Goal: Task Accomplishment & Management: Manage account settings

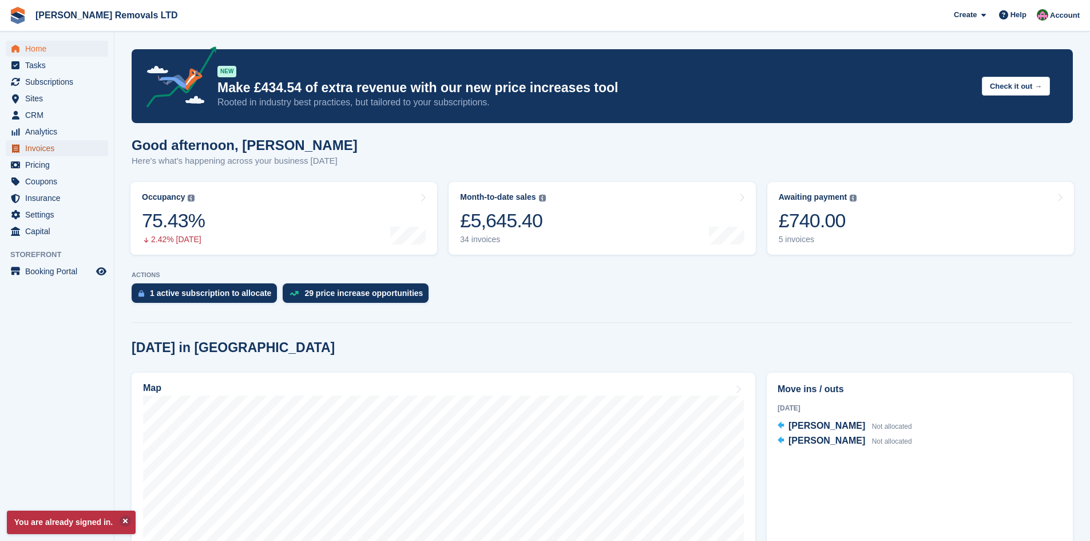
click at [32, 148] on span "Invoices" at bounding box center [59, 148] width 69 height 16
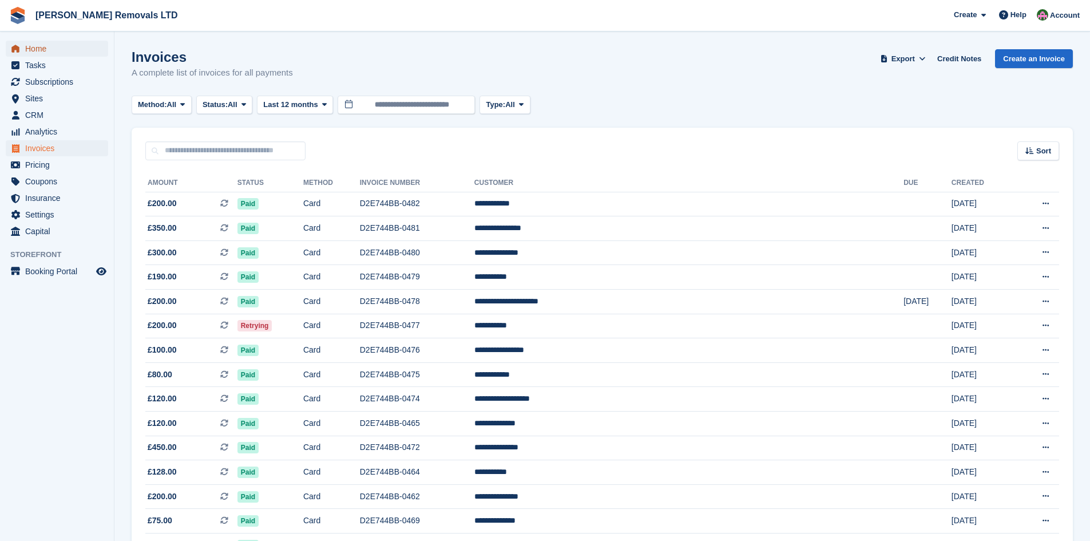
click at [44, 50] on span "Home" at bounding box center [59, 49] width 69 height 16
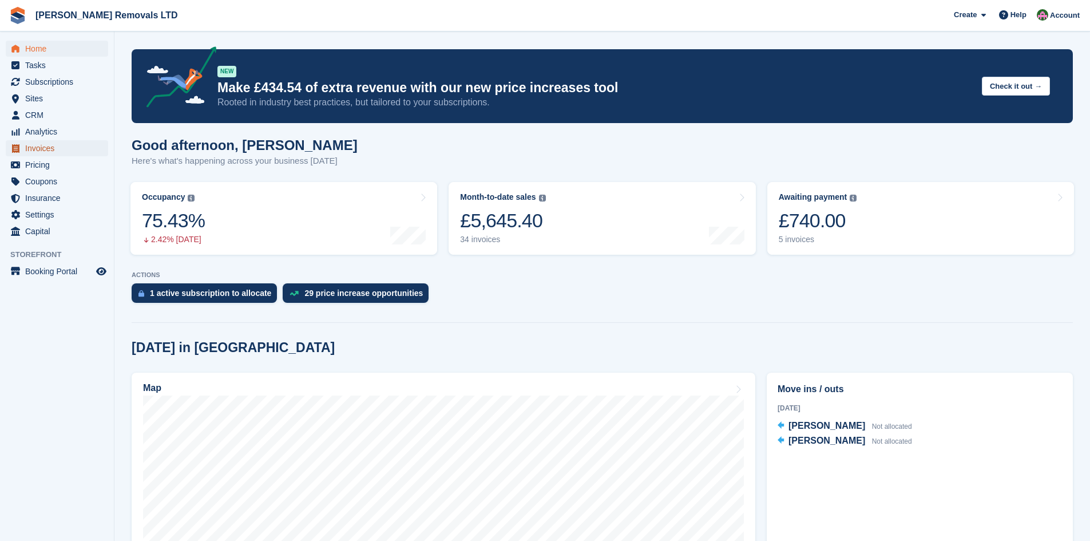
click at [60, 152] on span "Invoices" at bounding box center [59, 148] width 69 height 16
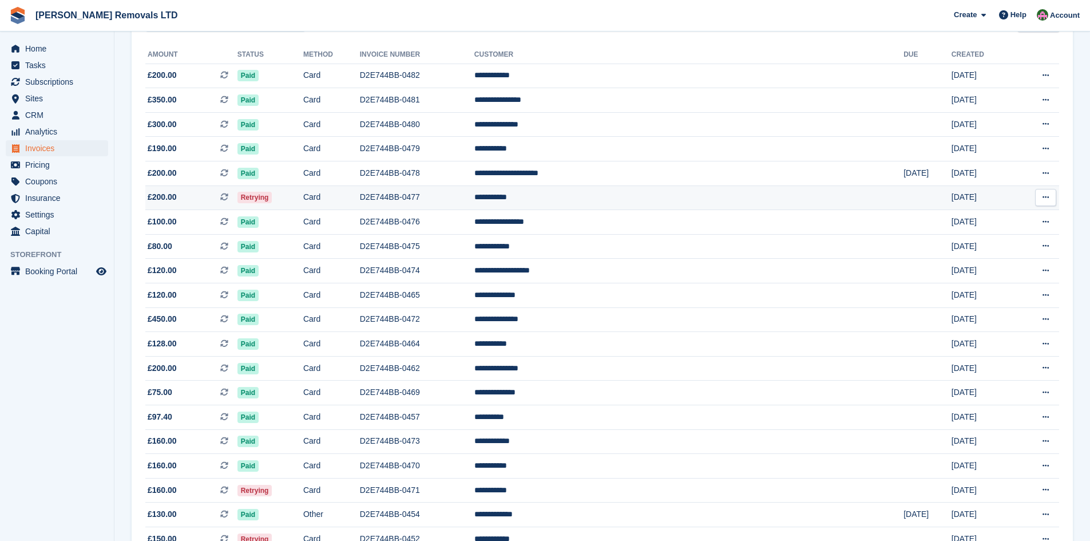
scroll to position [172, 0]
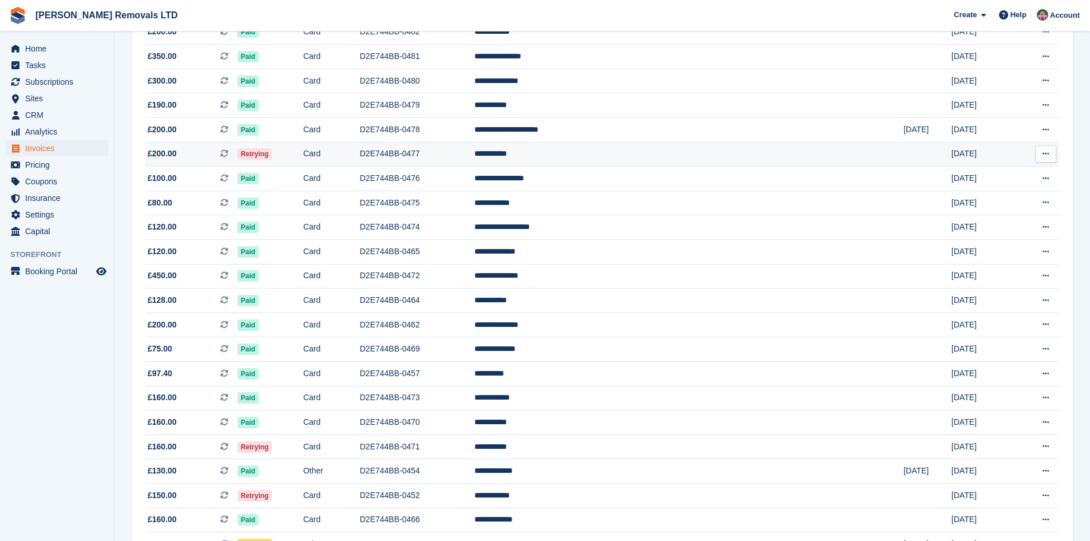
click at [474, 157] on td "D2E744BB-0477" at bounding box center [417, 154] width 114 height 25
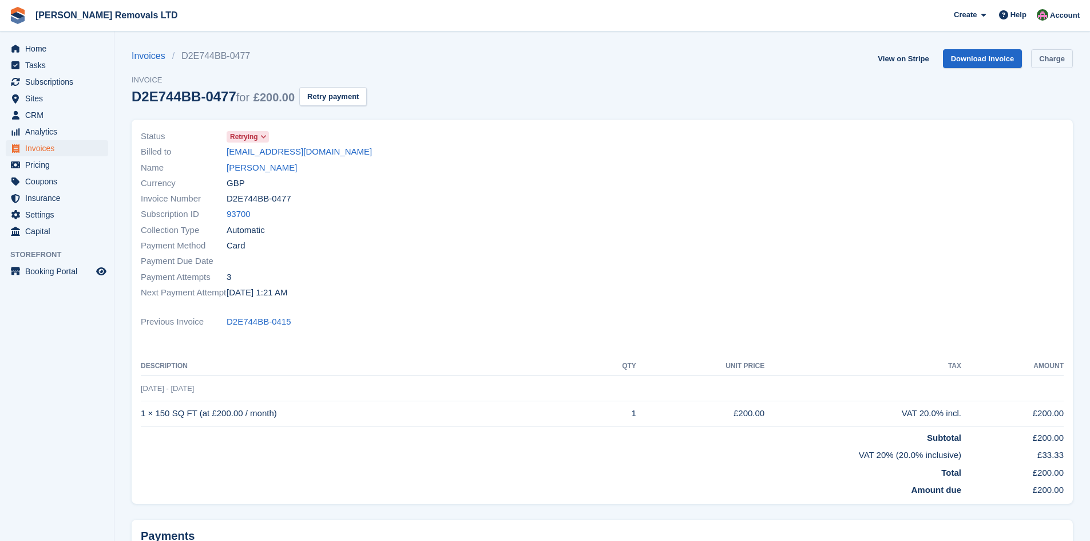
click at [1049, 58] on link "Charge" at bounding box center [1052, 58] width 42 height 19
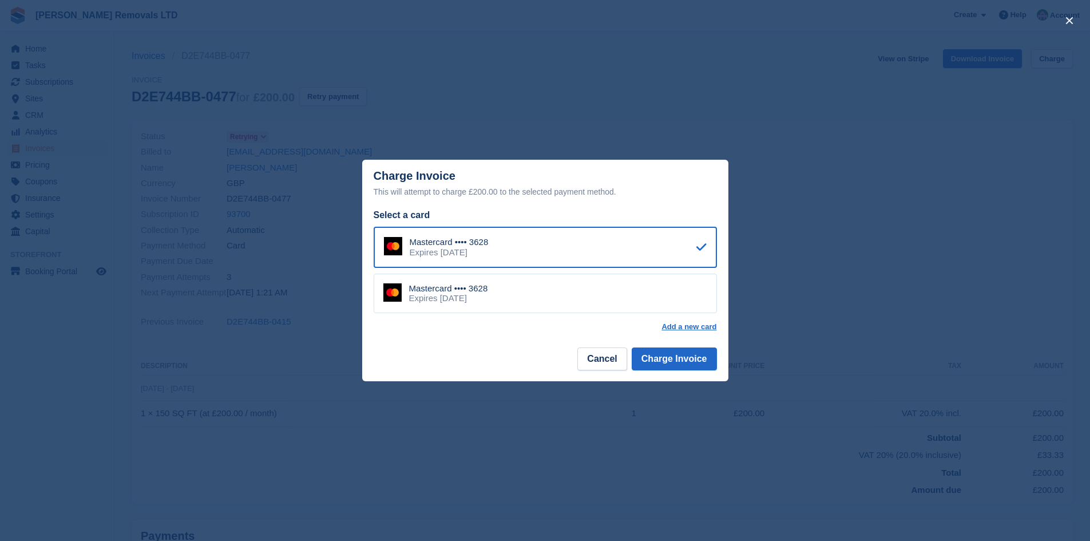
click at [569, 283] on div "Mastercard •••• 3628 Expires August 2026" at bounding box center [545, 294] width 343 height 40
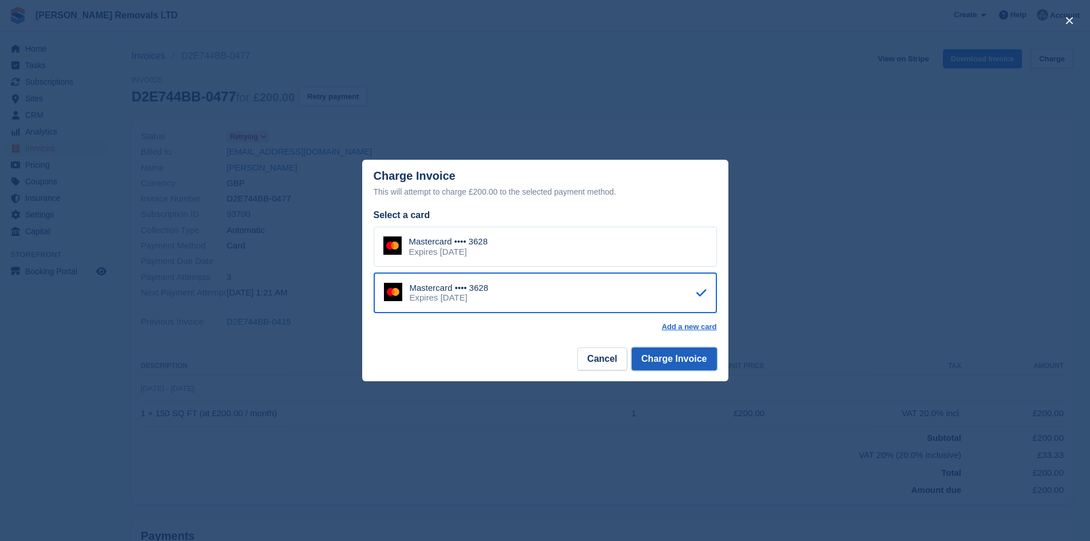
click at [680, 362] on button "Charge Invoice" at bounding box center [674, 358] width 85 height 23
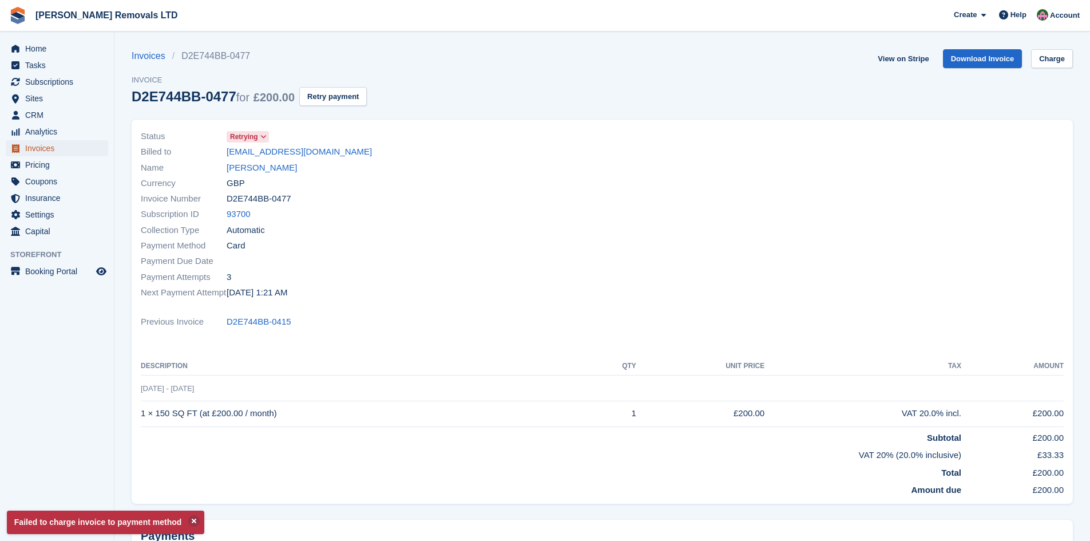
click at [49, 149] on span "Invoices" at bounding box center [59, 148] width 69 height 16
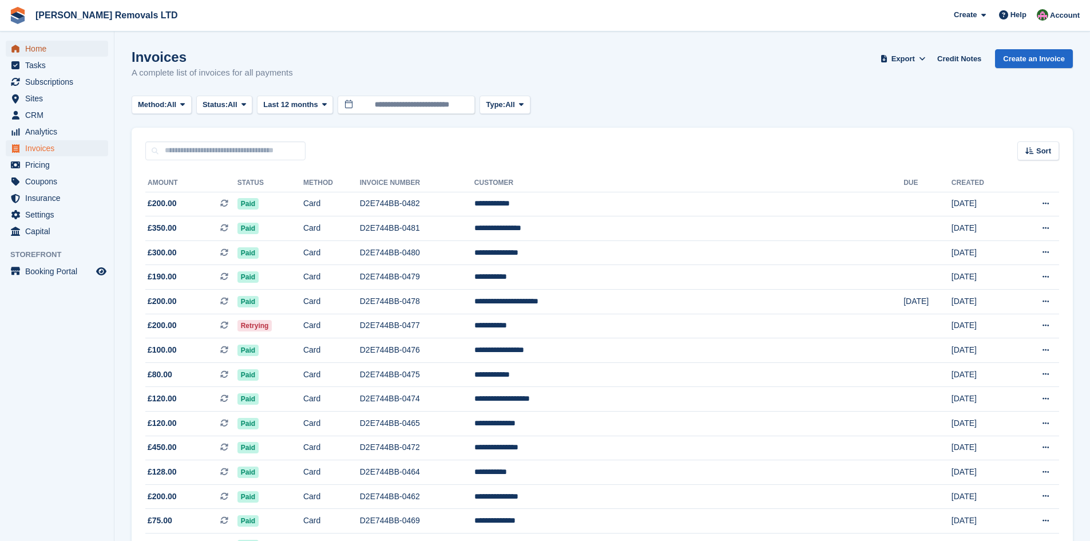
click at [30, 49] on span "Home" at bounding box center [59, 49] width 69 height 16
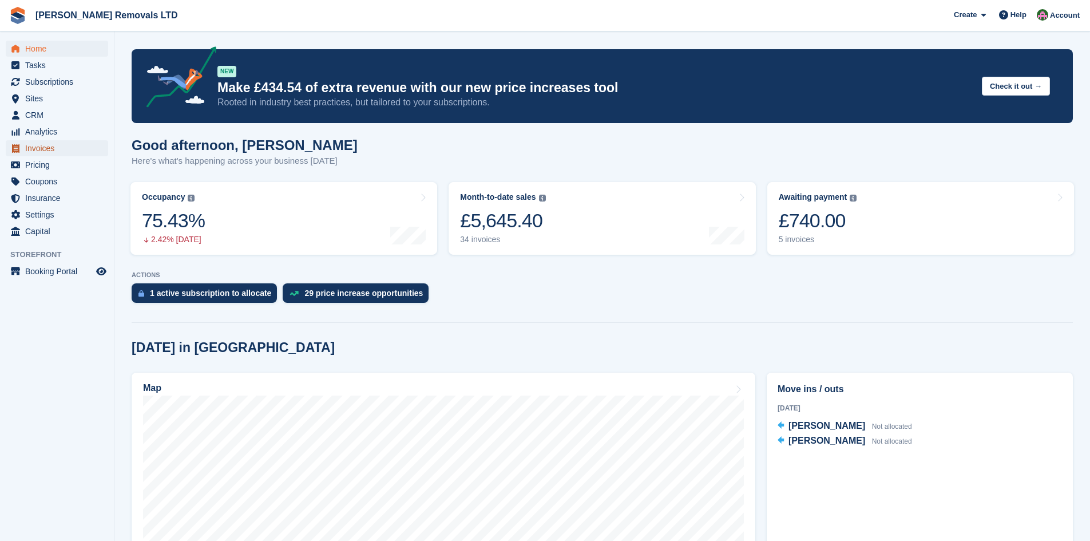
click at [40, 152] on span "Invoices" at bounding box center [59, 148] width 69 height 16
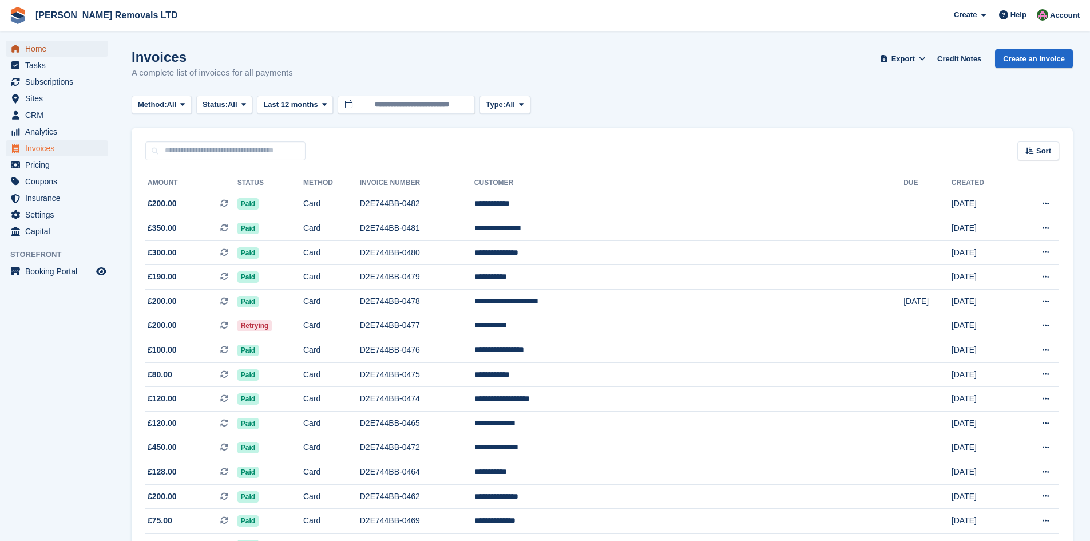
click at [24, 45] on link "Home" at bounding box center [57, 49] width 102 height 16
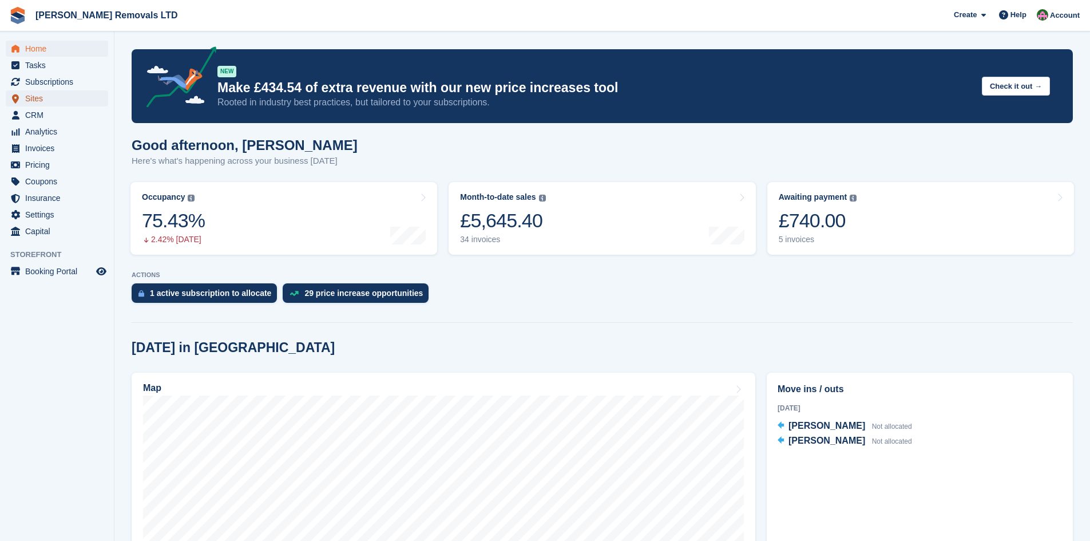
click at [36, 97] on span "Sites" at bounding box center [59, 98] width 69 height 16
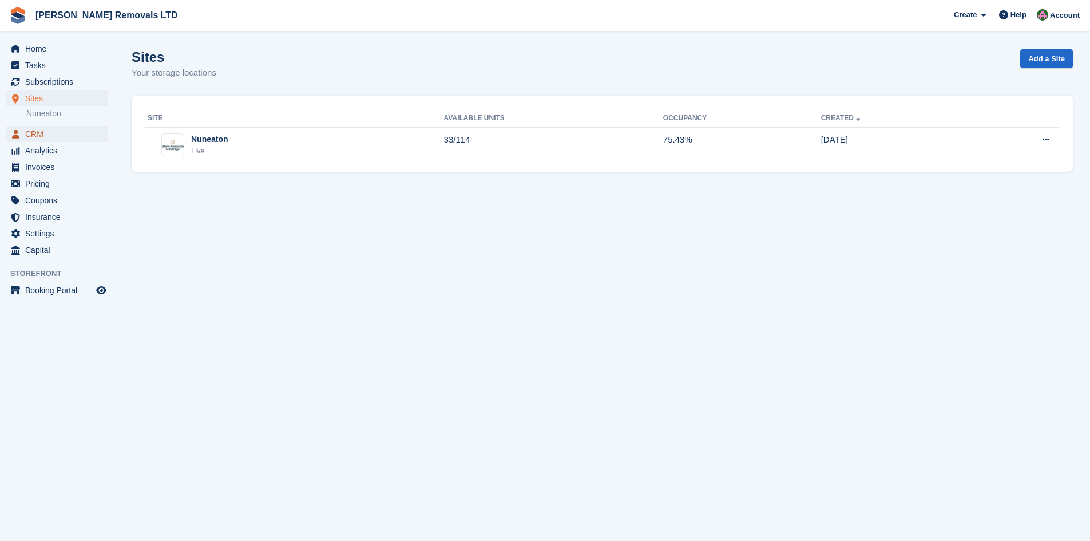
click at [37, 132] on span "CRM" at bounding box center [59, 134] width 69 height 16
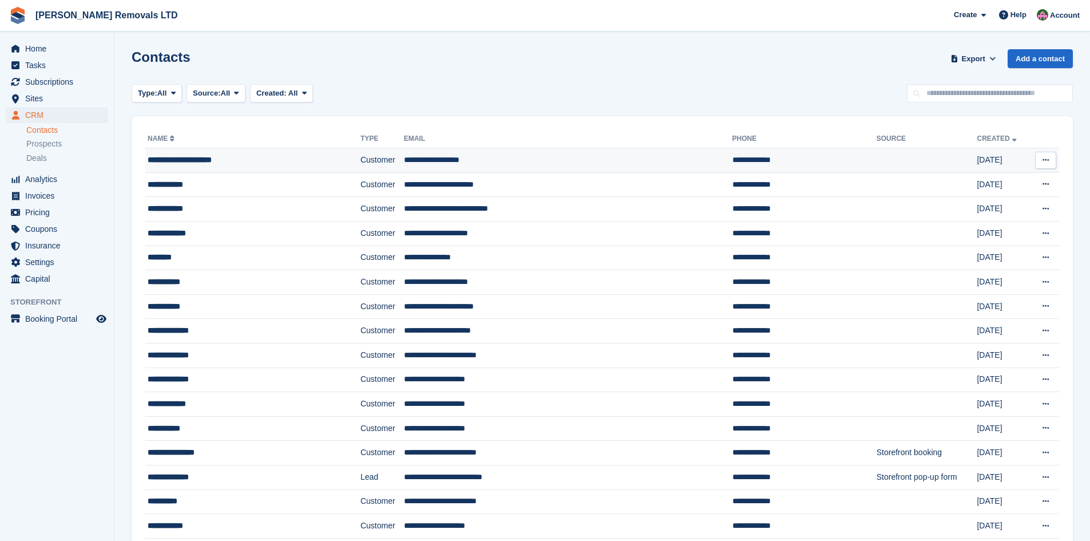
click at [284, 165] on div "**********" at bounding box center [233, 160] width 170 height 12
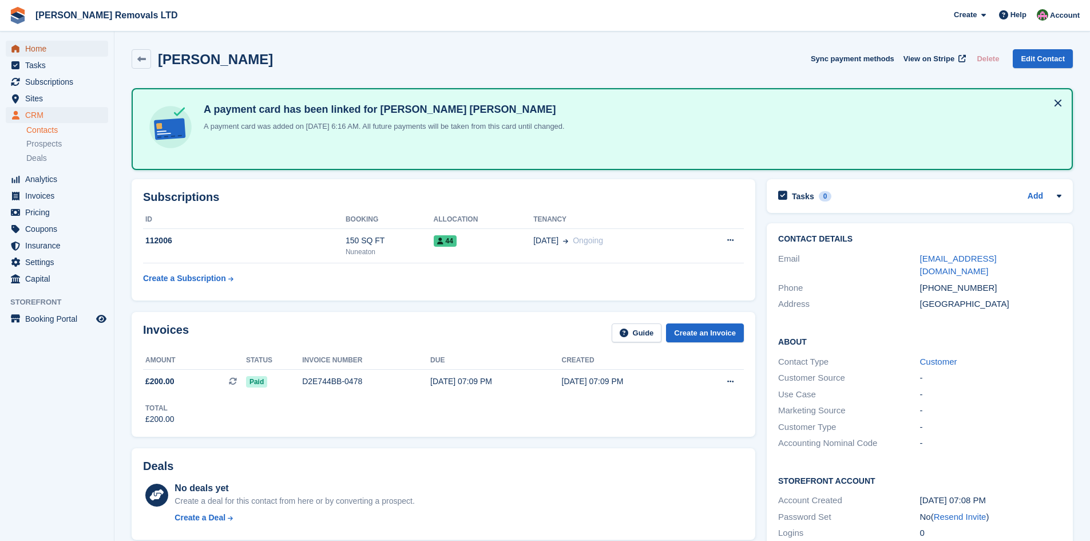
click at [32, 52] on span "Home" at bounding box center [59, 49] width 69 height 16
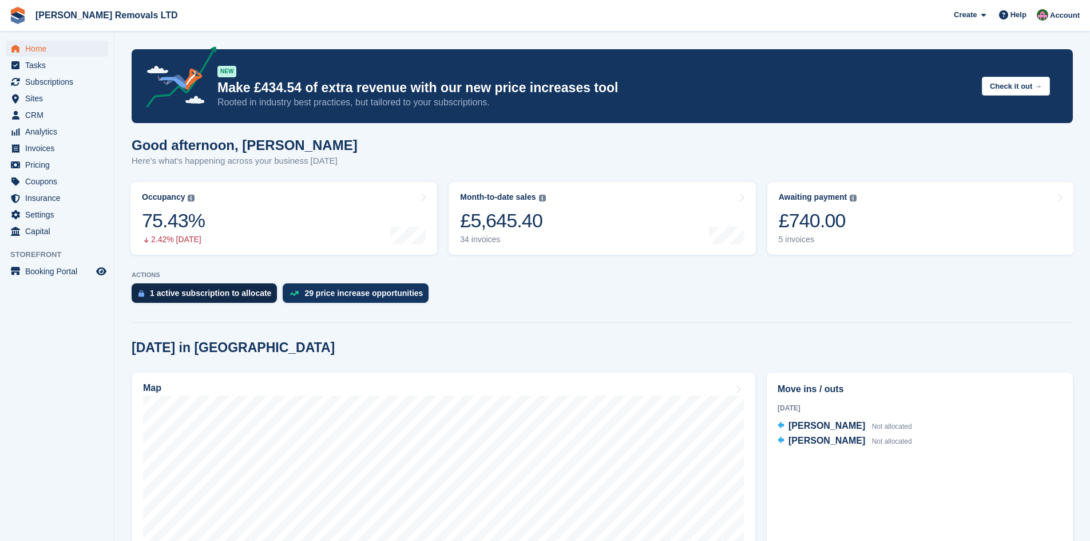
click at [236, 287] on div "1 active subscription to allocate" at bounding box center [204, 292] width 145 height 19
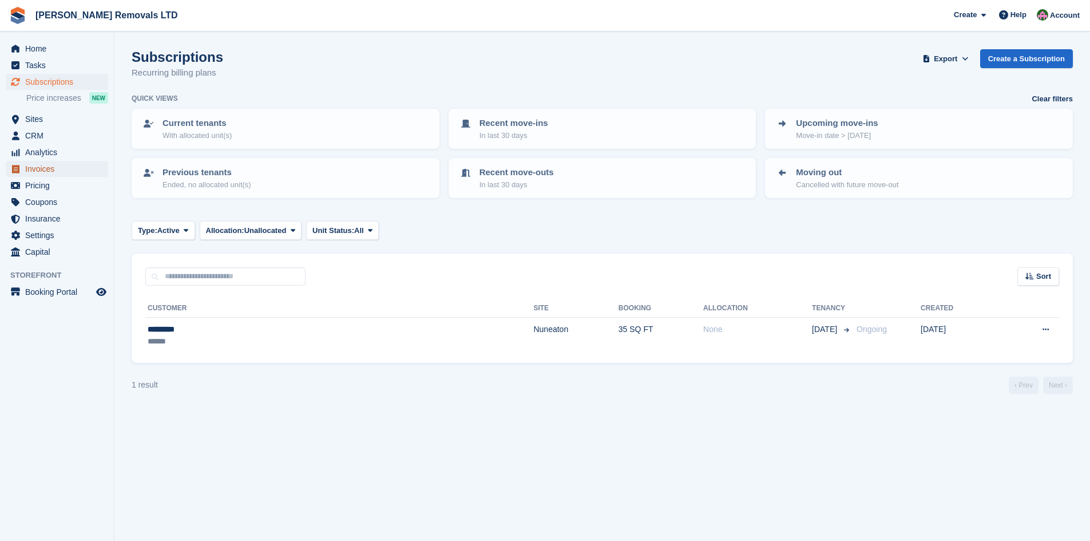
click at [42, 169] on span "Invoices" at bounding box center [59, 169] width 69 height 16
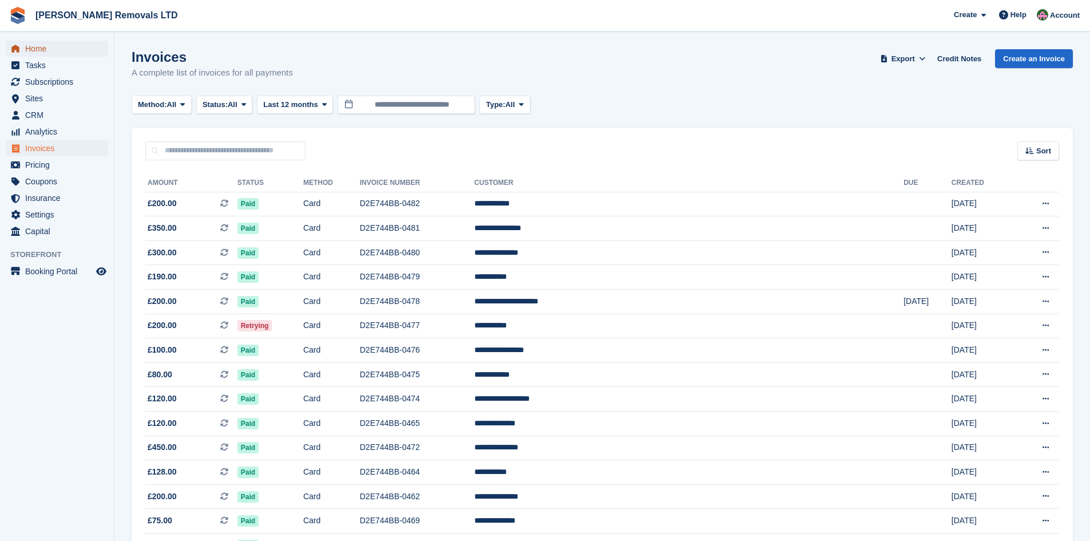
click at [38, 50] on span "Home" at bounding box center [59, 49] width 69 height 16
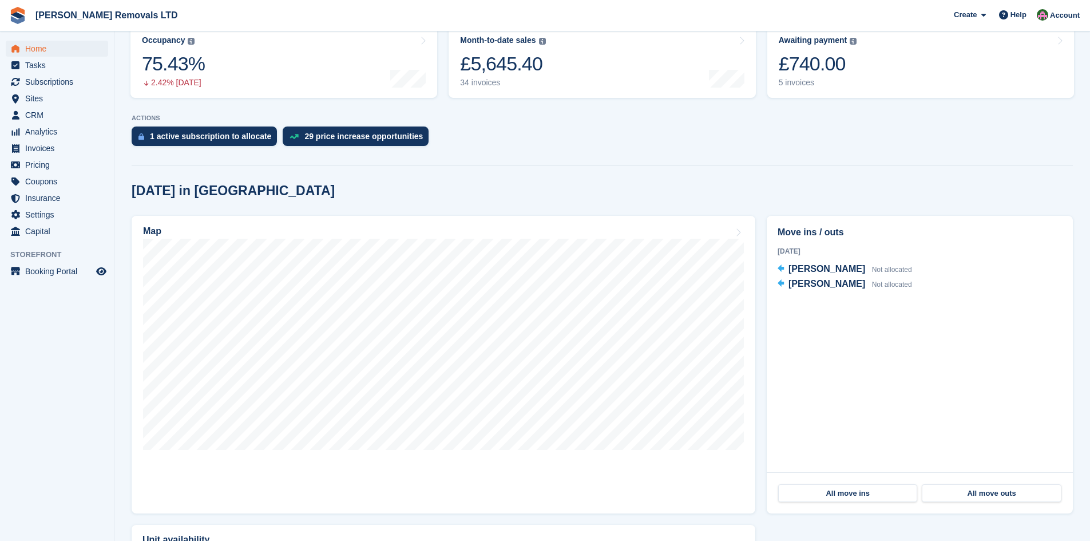
scroll to position [172, 0]
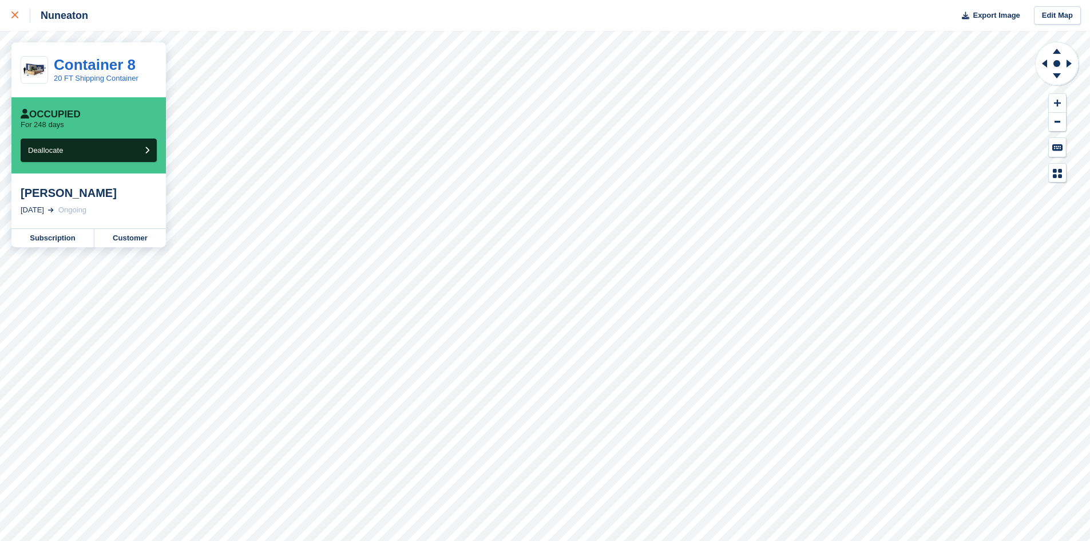
click at [14, 13] on icon at bounding box center [14, 14] width 7 height 7
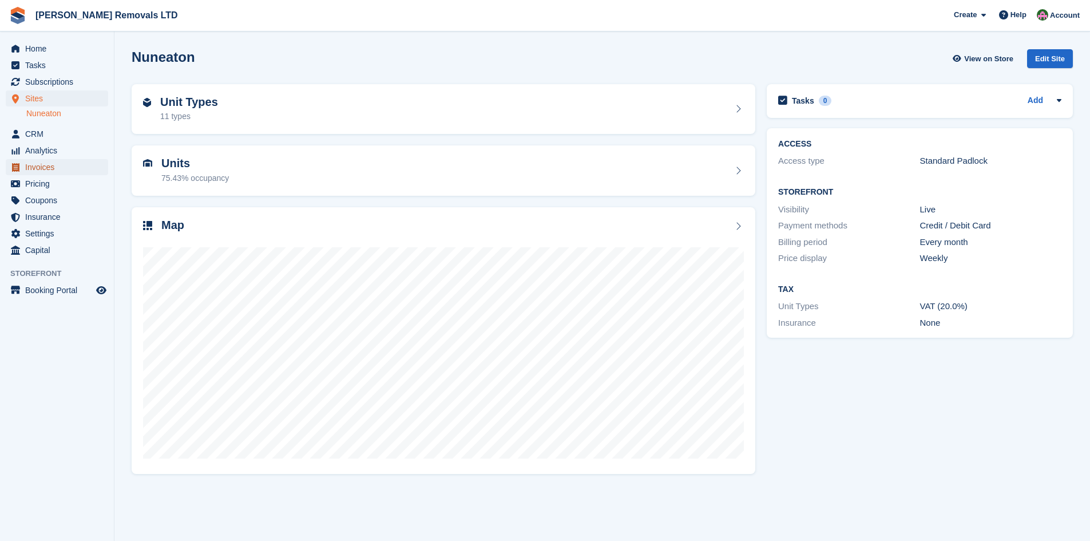
click at [47, 165] on span "Invoices" at bounding box center [59, 167] width 69 height 16
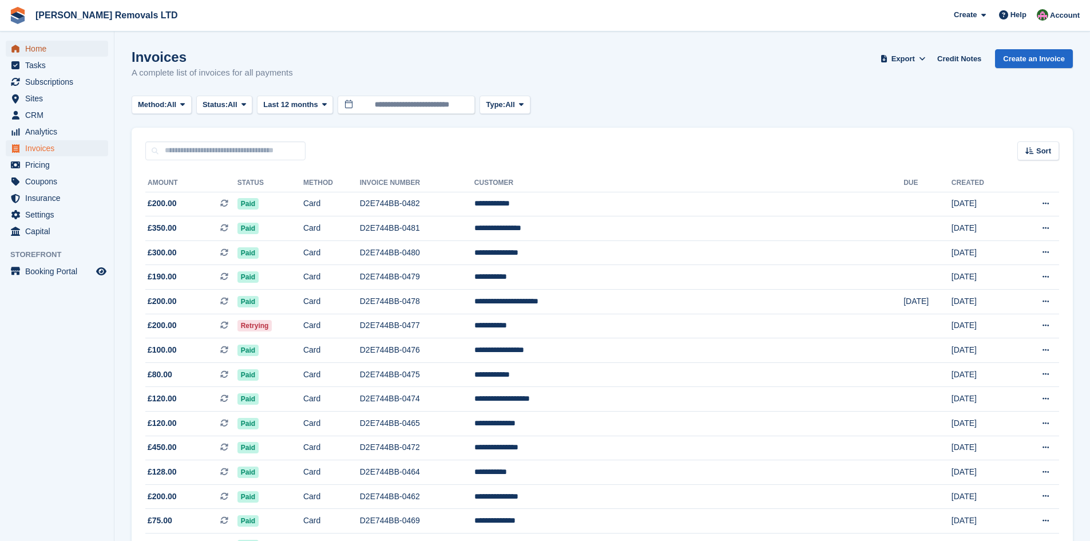
click at [23, 48] on link "Home" at bounding box center [57, 49] width 102 height 16
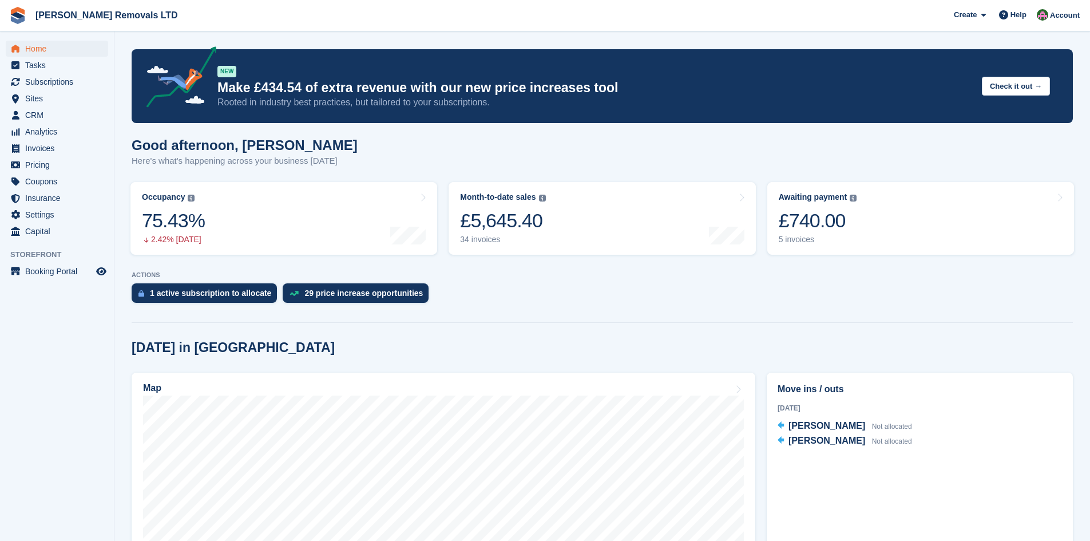
click at [31, 105] on span "Sites" at bounding box center [59, 98] width 69 height 16
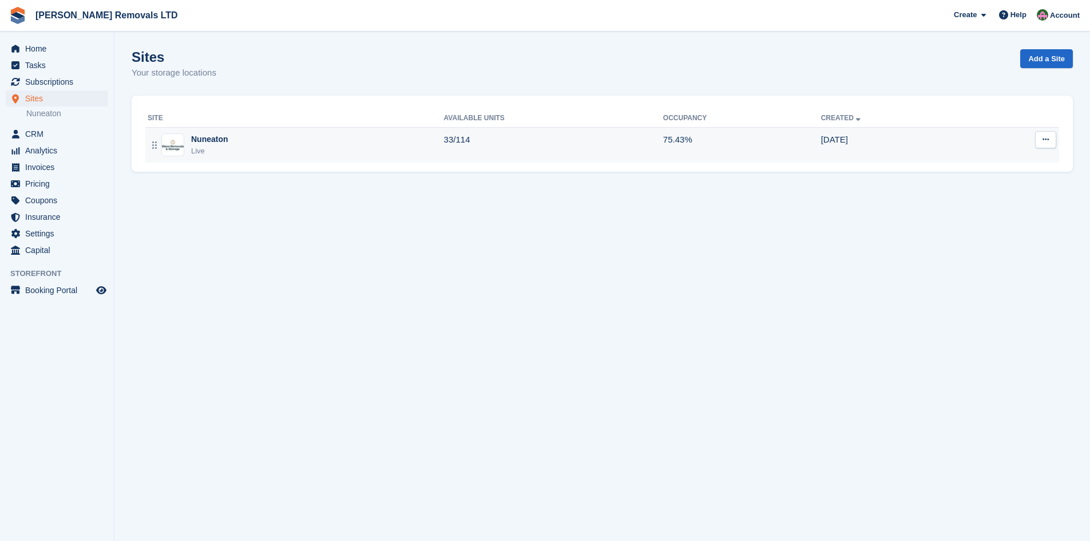
click at [284, 158] on td "Nuneaton Live" at bounding box center [294, 144] width 299 height 35
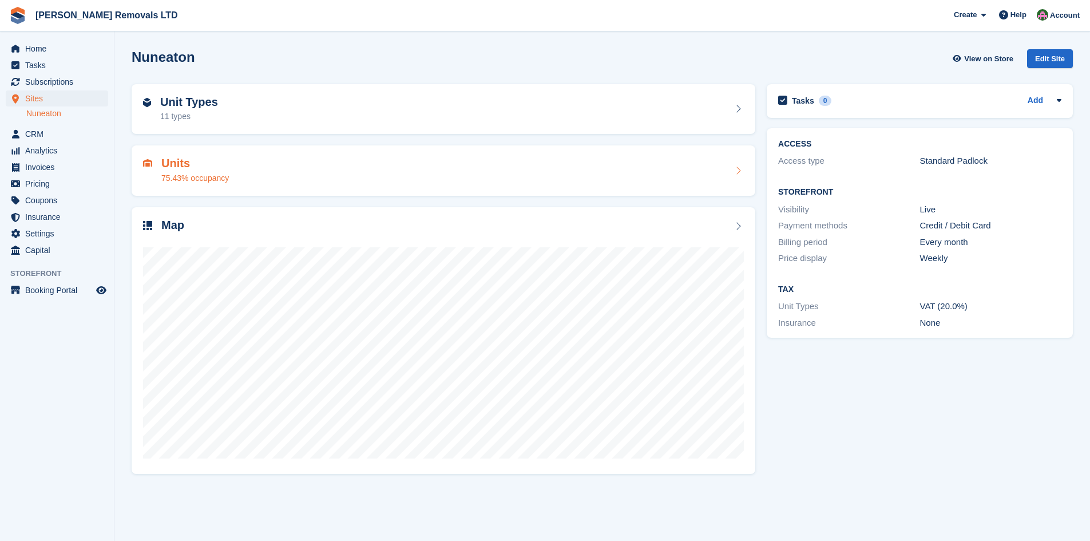
click at [349, 176] on div "Units 75.43% occupancy" at bounding box center [443, 170] width 601 height 27
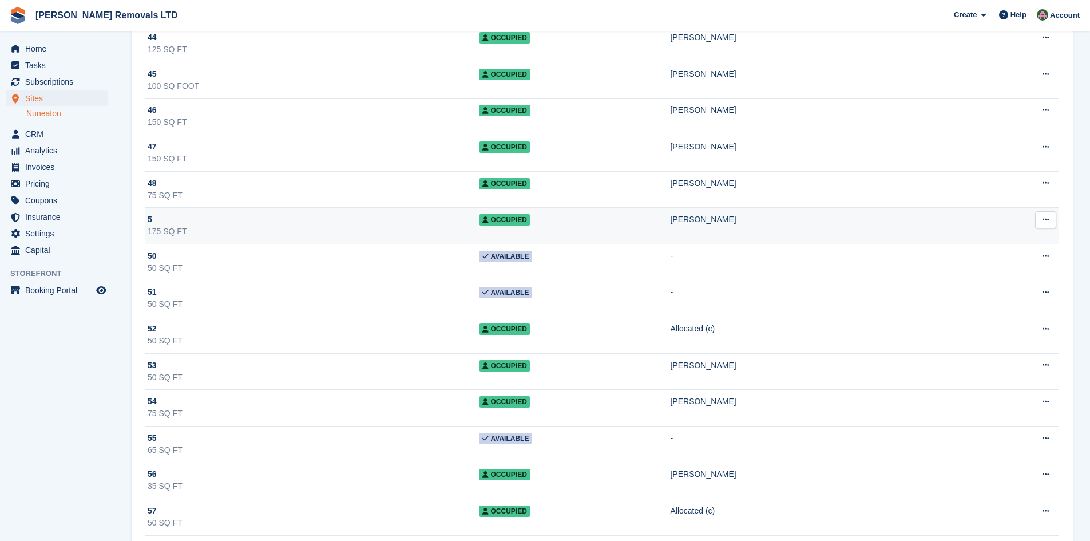
scroll to position [1202, 0]
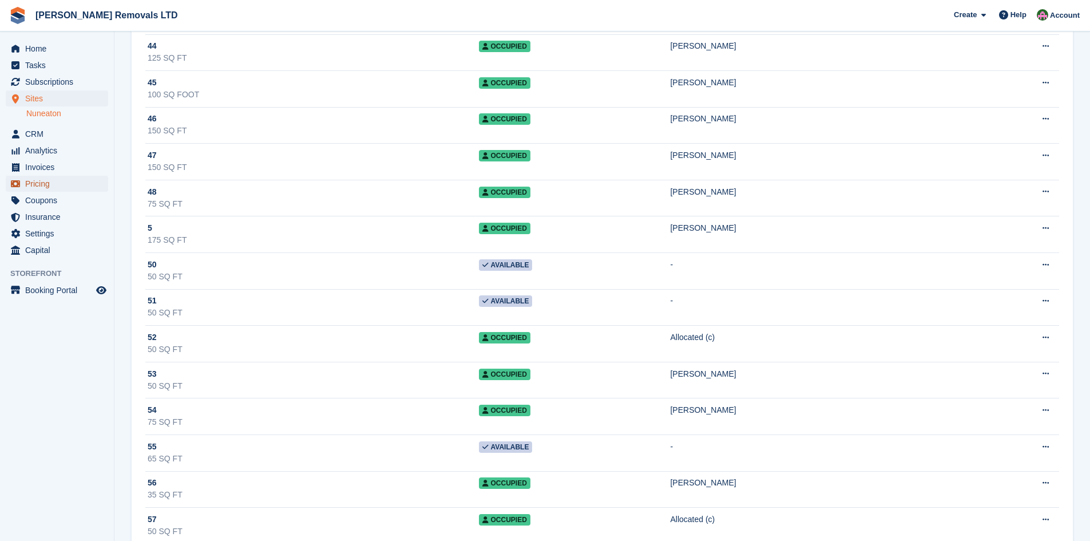
click at [41, 180] on span "Pricing" at bounding box center [59, 184] width 69 height 16
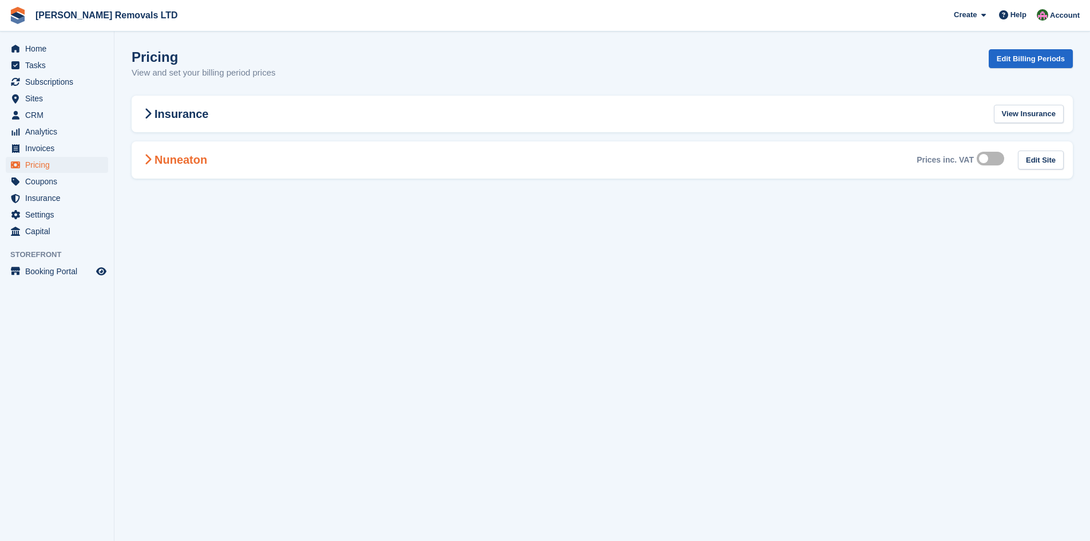
click at [332, 172] on div "Nuneaton Prices inc. VAT Edit Site" at bounding box center [602, 159] width 941 height 37
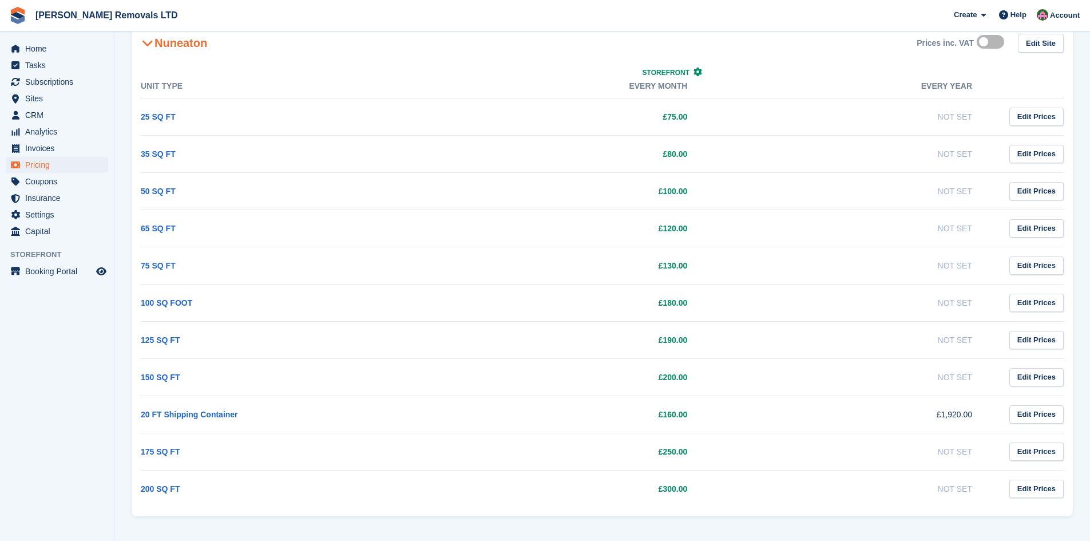
scroll to position [118, 0]
